Goal: Task Accomplishment & Management: Use online tool/utility

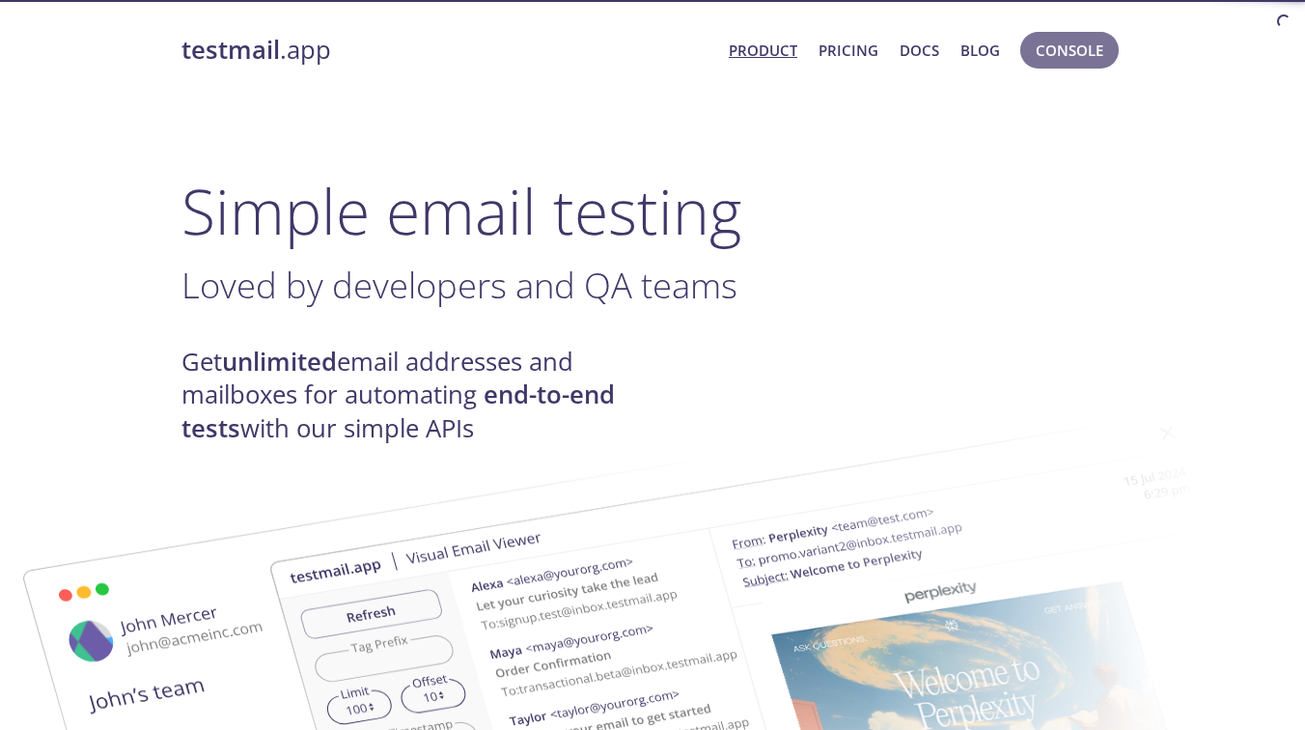
click at [1067, 52] on span "Console" at bounding box center [1070, 50] width 68 height 25
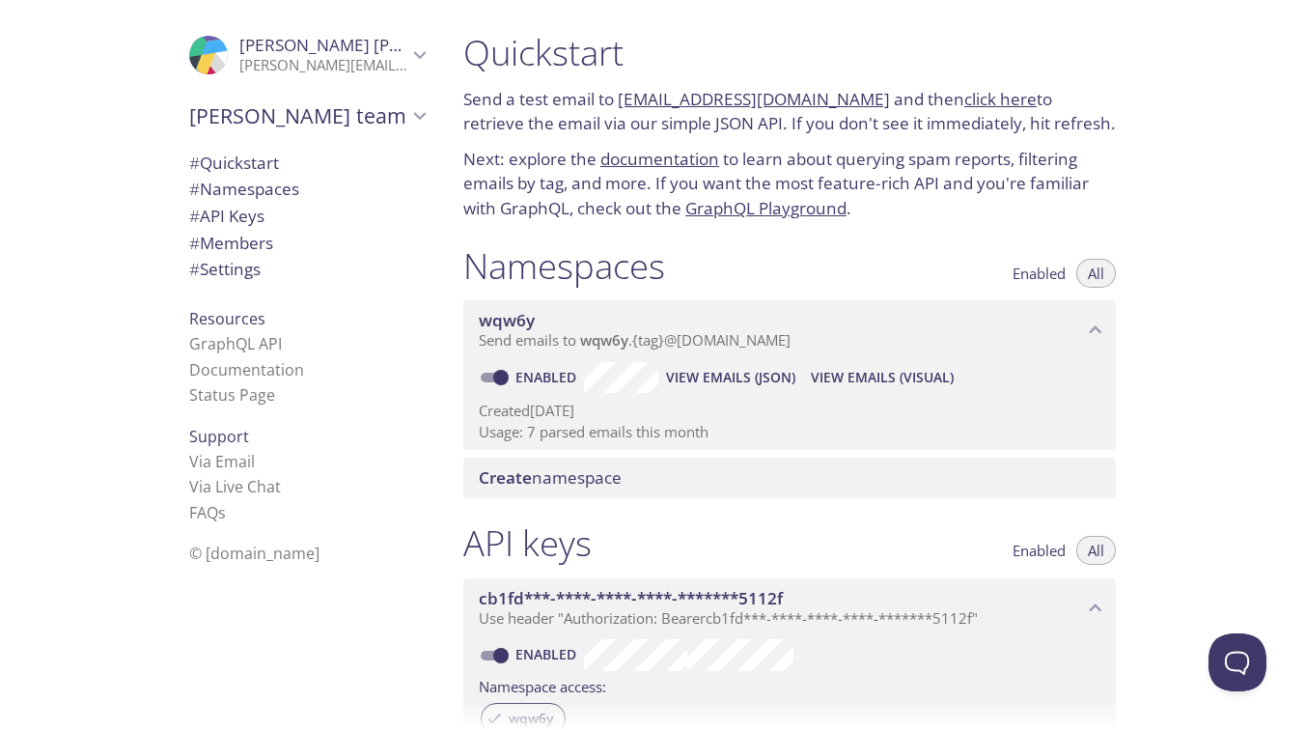
click at [1159, 456] on div "Quickstart Send a test email to [EMAIL_ADDRESS][DOMAIN_NAME] and then click her…" at bounding box center [876, 365] width 857 height 730
click at [917, 379] on span "View Emails (Visual)" at bounding box center [882, 377] width 143 height 23
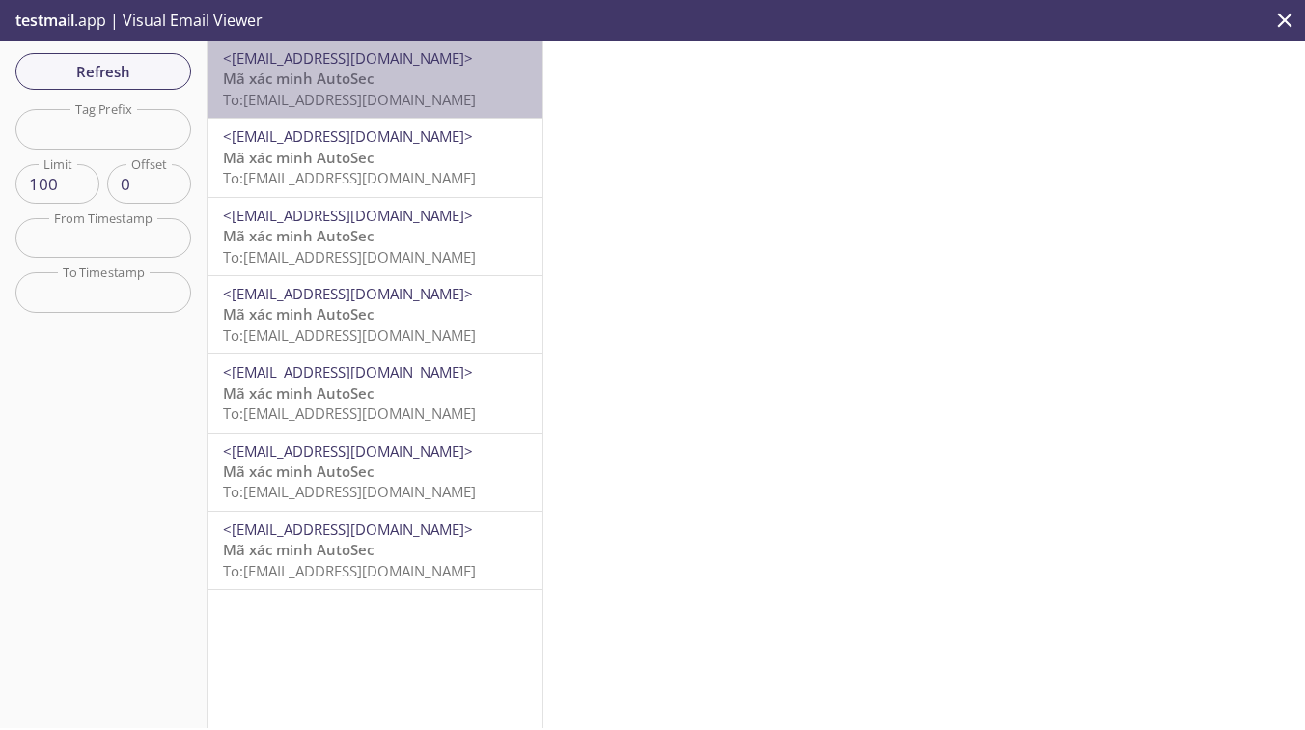
click at [454, 109] on p "Mã xác minh AutoSec To: [EMAIL_ADDRESS][DOMAIN_NAME]" at bounding box center [375, 89] width 304 height 41
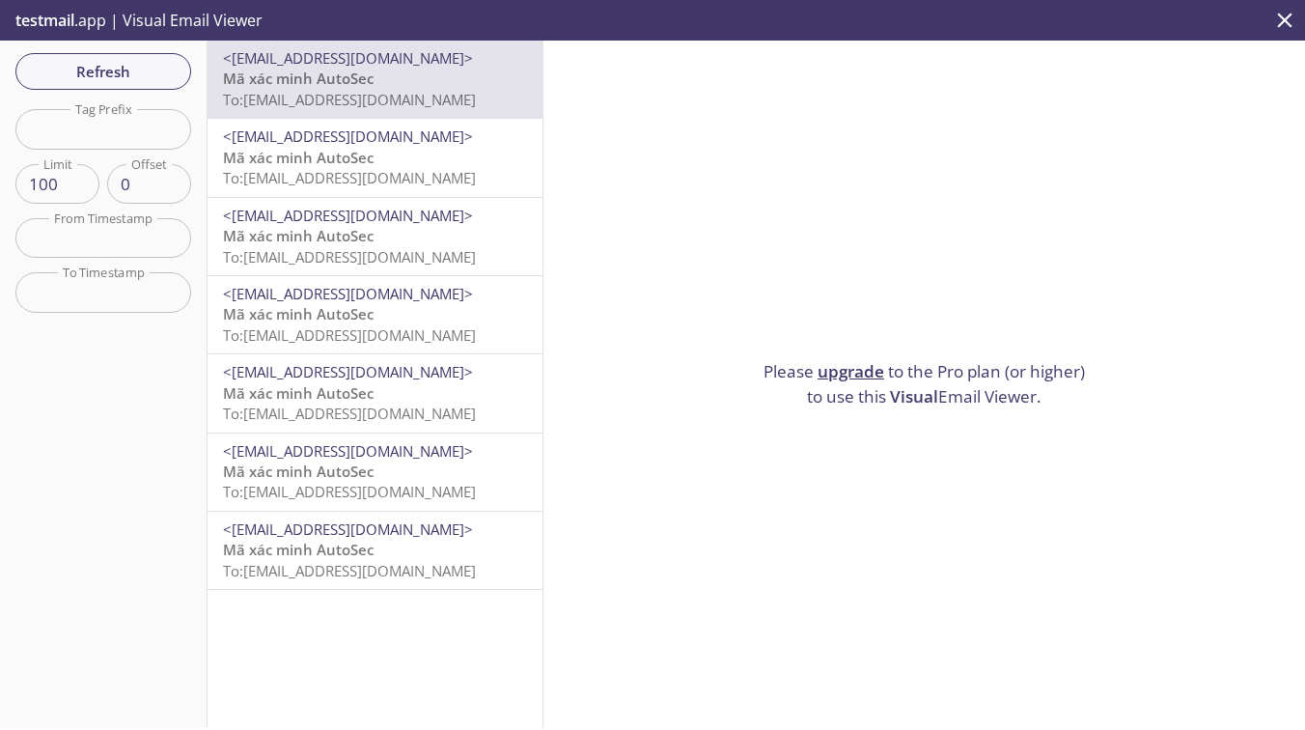
click at [869, 375] on link "upgrade" at bounding box center [850, 371] width 67 height 22
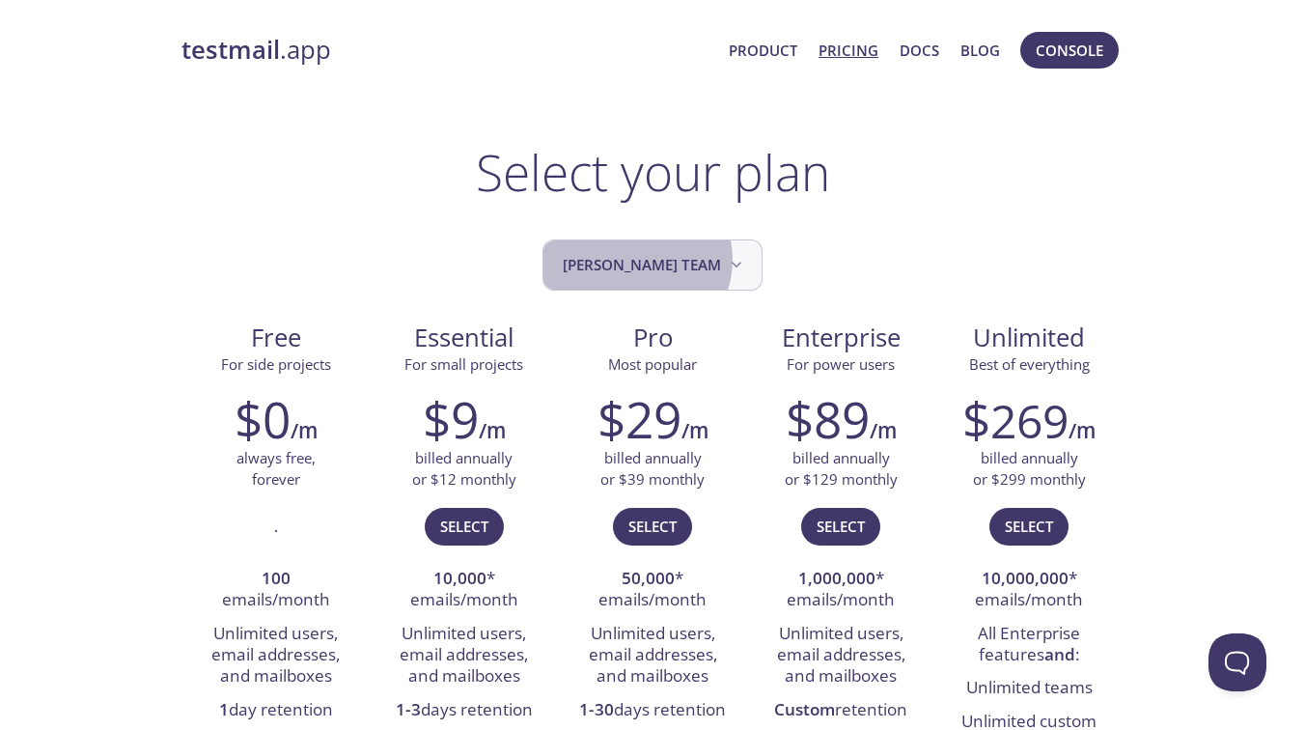
click at [671, 260] on span "[PERSON_NAME] team" at bounding box center [654, 265] width 183 height 26
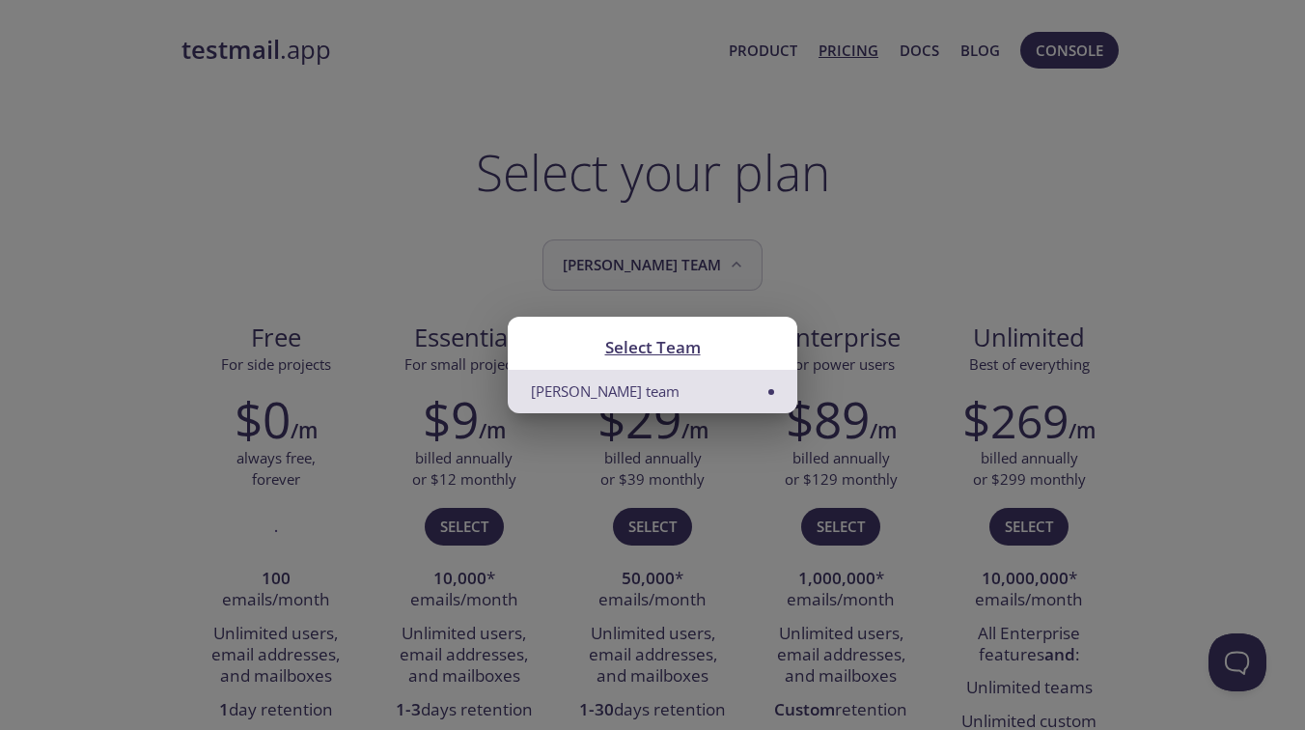
click at [671, 260] on div "Select Team [PERSON_NAME] team" at bounding box center [652, 365] width 1305 height 730
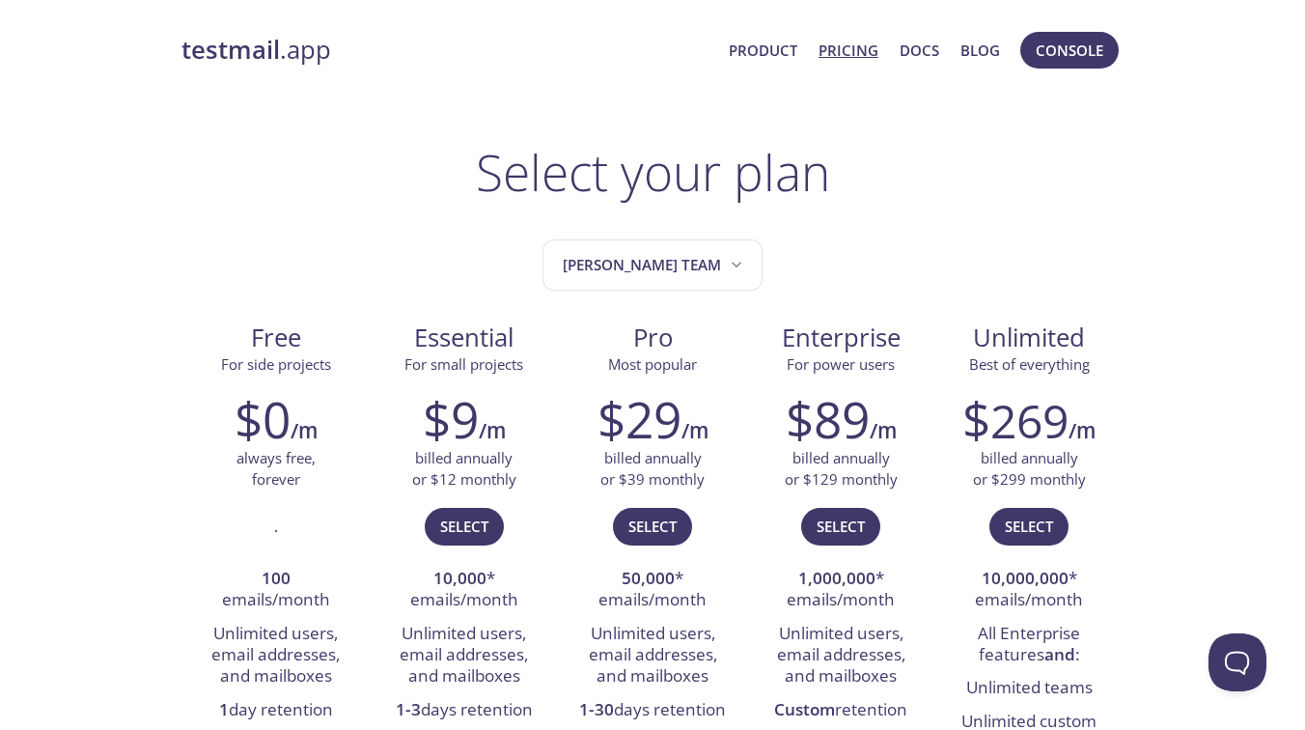
click at [300, 56] on link "testmail .app" at bounding box center [447, 50] width 532 height 33
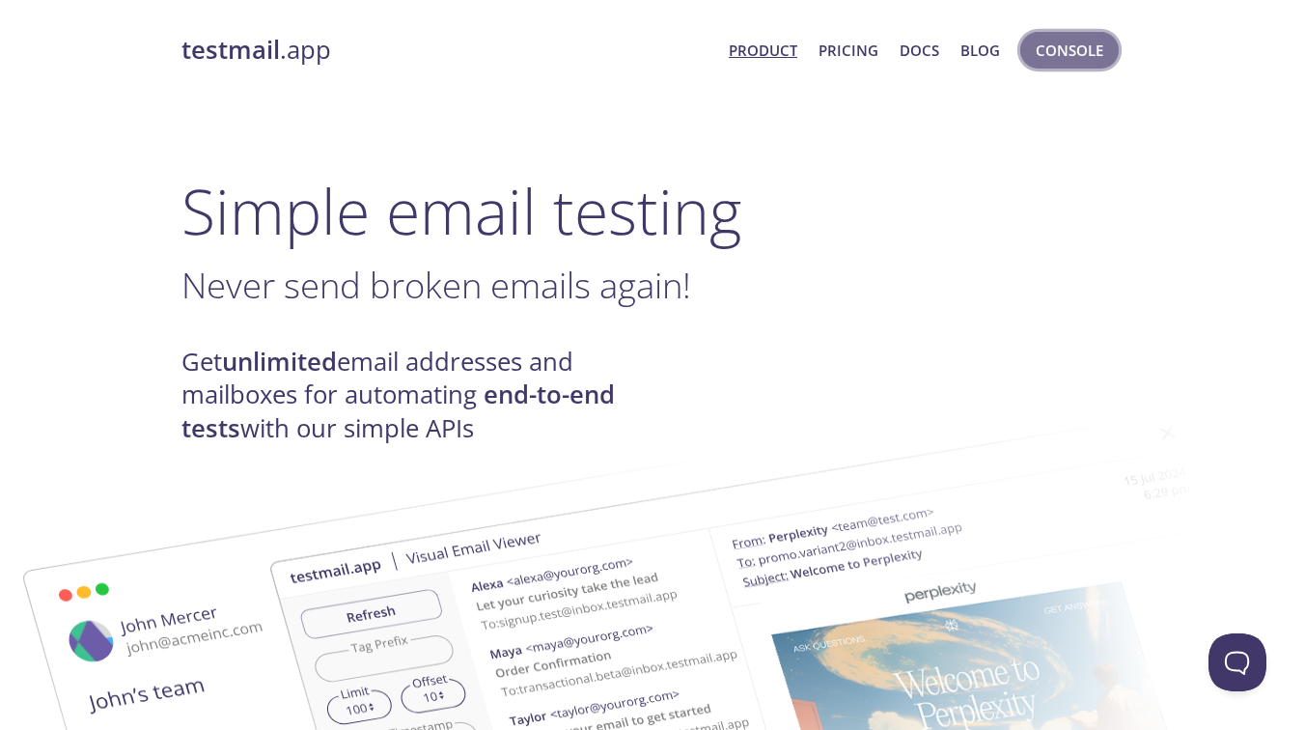
click at [1076, 38] on span "Console" at bounding box center [1070, 50] width 68 height 25
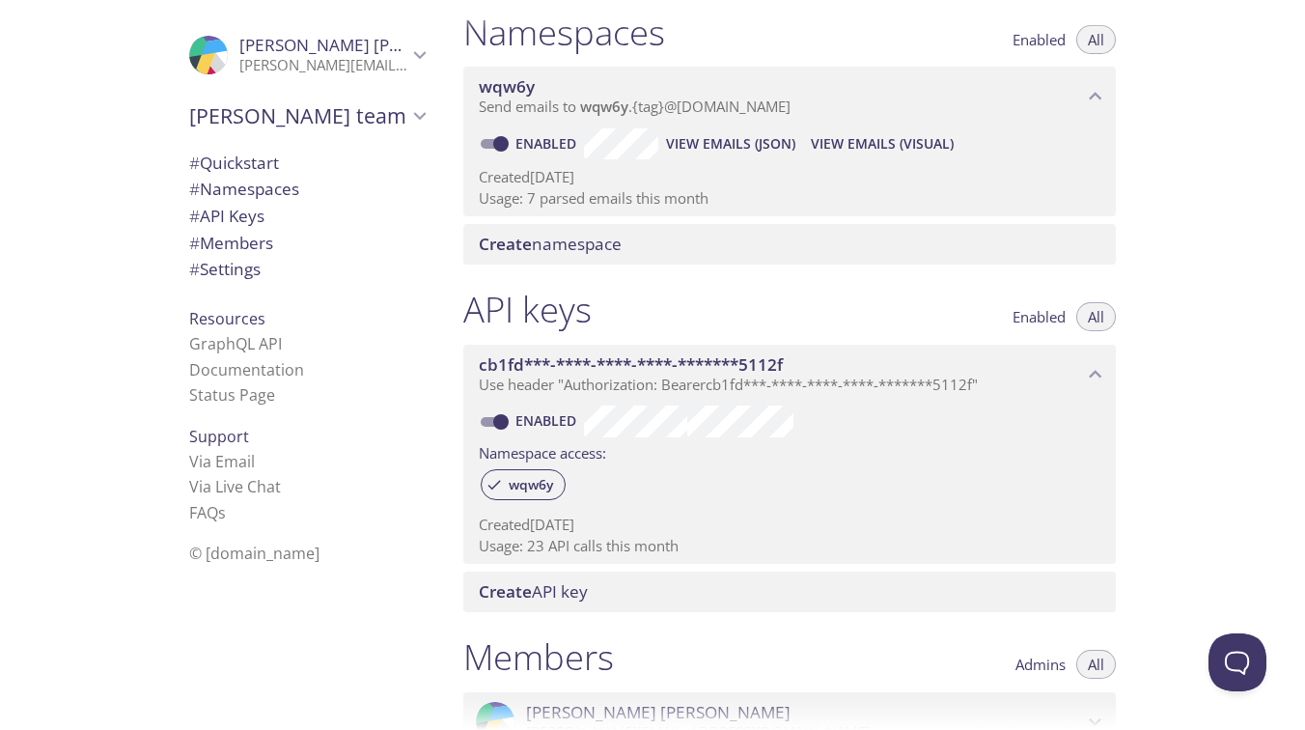
scroll to position [233, 0]
click at [722, 140] on span "View Emails (JSON)" at bounding box center [730, 144] width 129 height 23
